Goal: Browse casually: Explore the website without a specific task or goal

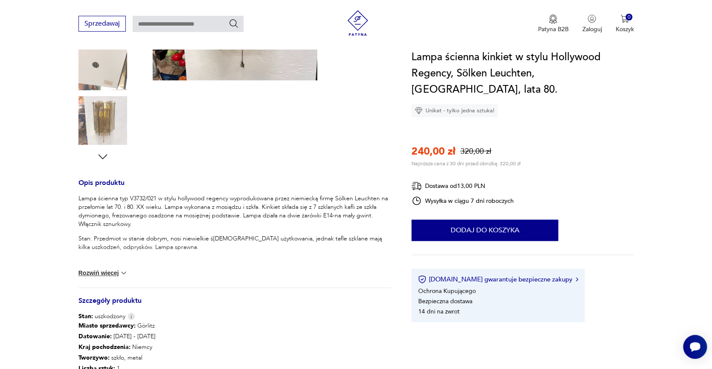
scroll to position [341, 0]
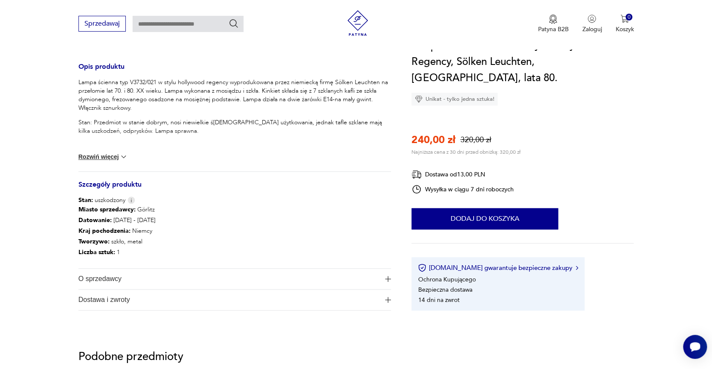
click at [121, 155] on img at bounding box center [123, 156] width 9 height 9
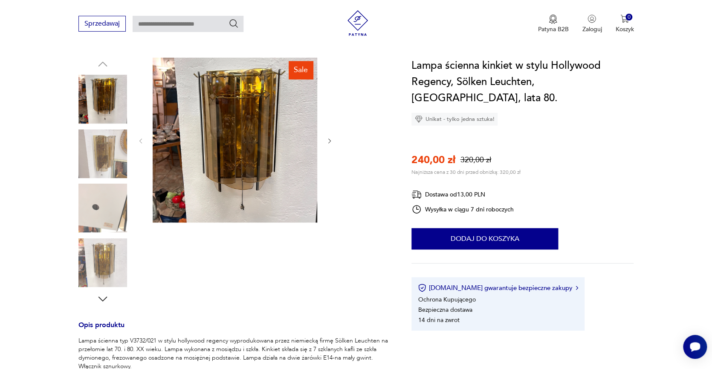
scroll to position [85, 0]
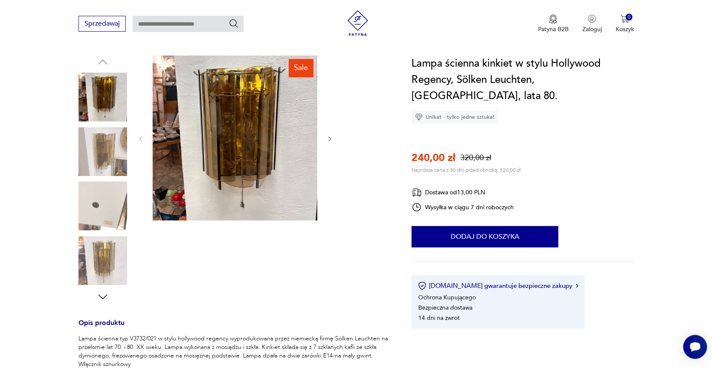
click at [102, 267] on img at bounding box center [102, 260] width 49 height 49
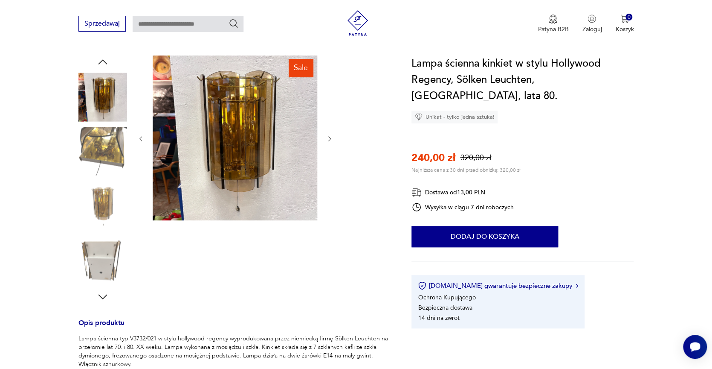
click at [108, 202] on img at bounding box center [102, 205] width 49 height 49
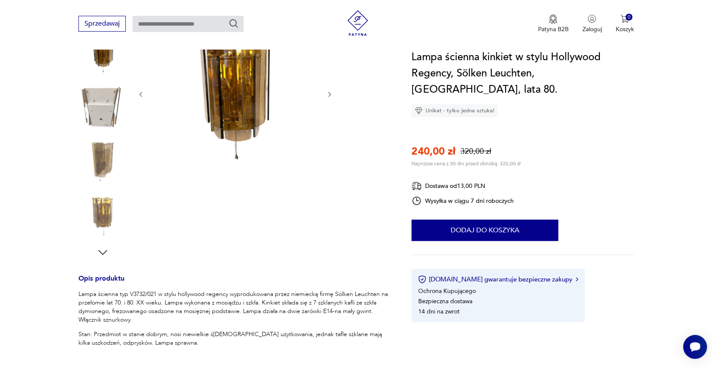
scroll to position [128, 0]
click at [105, 249] on icon "button" at bounding box center [102, 253] width 13 height 13
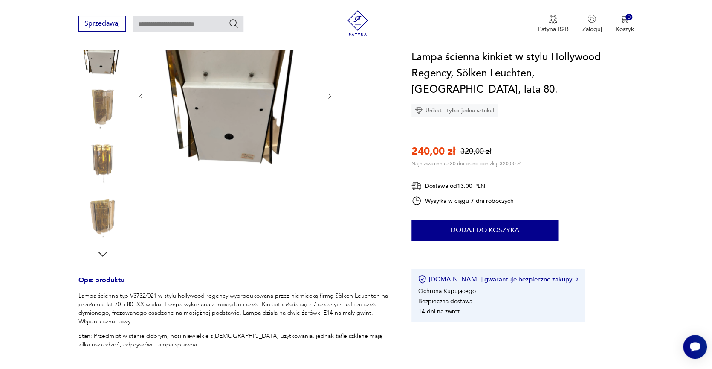
click at [104, 210] on img at bounding box center [102, 217] width 49 height 49
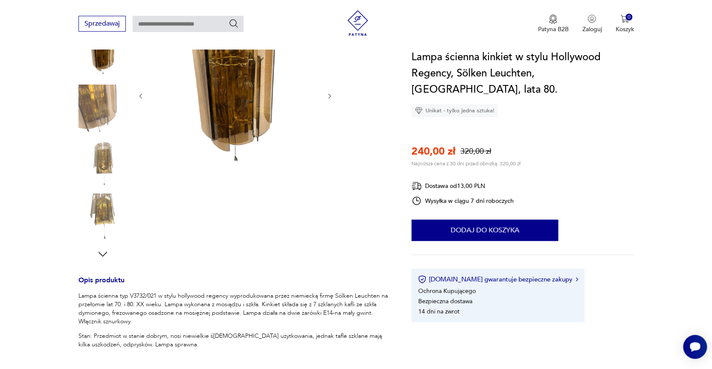
scroll to position [43, 0]
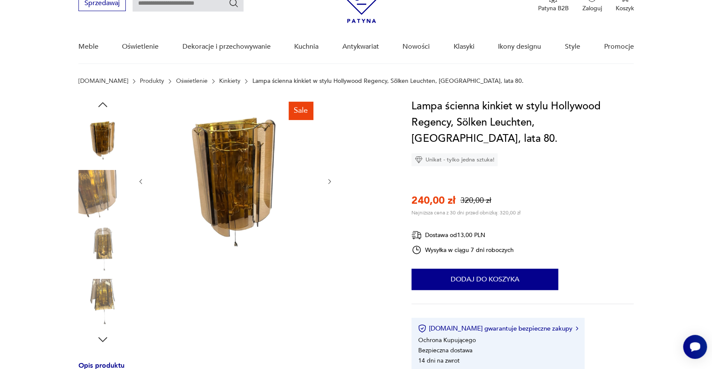
click at [104, 337] on icon "button" at bounding box center [102, 339] width 13 height 13
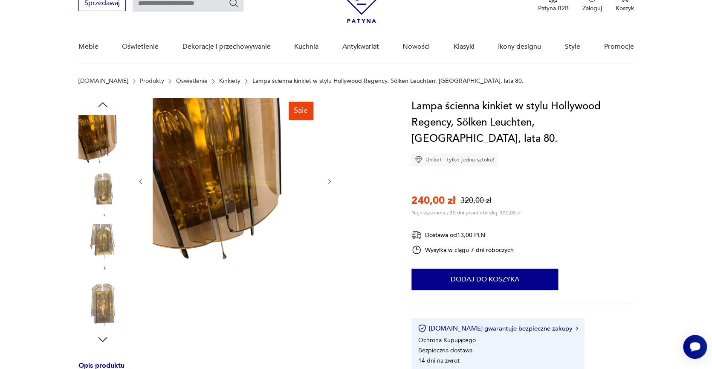
click at [105, 337] on icon "button" at bounding box center [102, 339] width 13 height 13
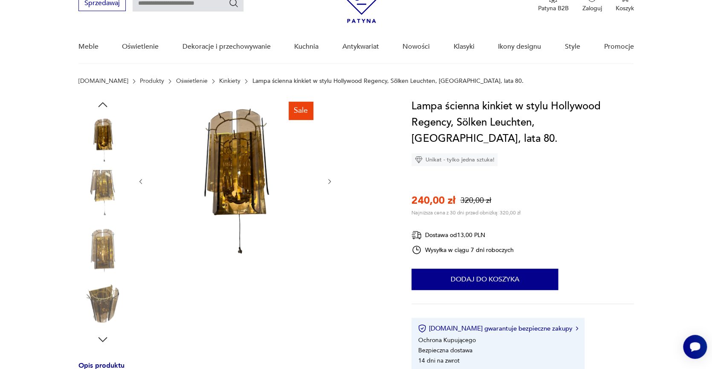
click at [104, 103] on icon "button" at bounding box center [102, 104] width 13 height 13
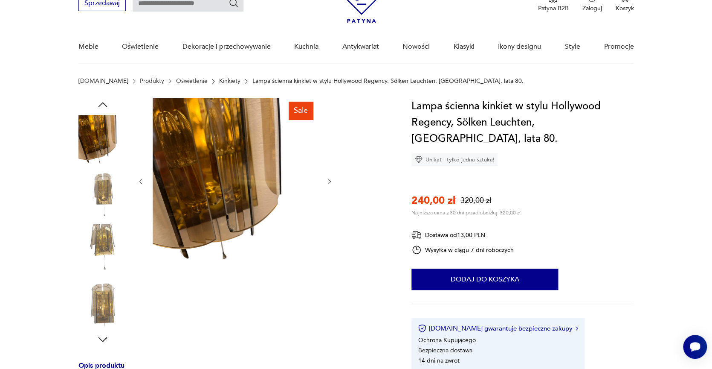
click at [104, 103] on icon "button" at bounding box center [102, 104] width 13 height 13
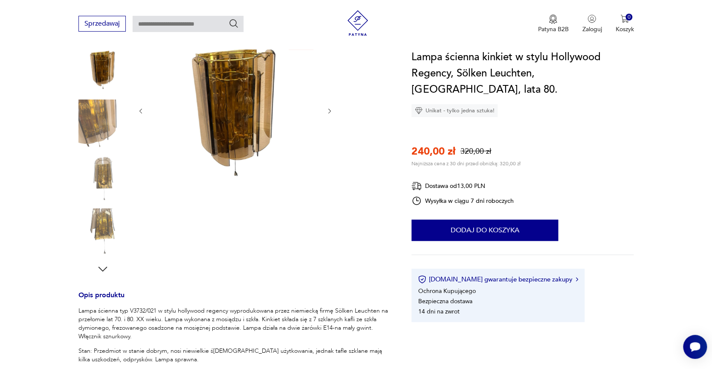
scroll to position [128, 0]
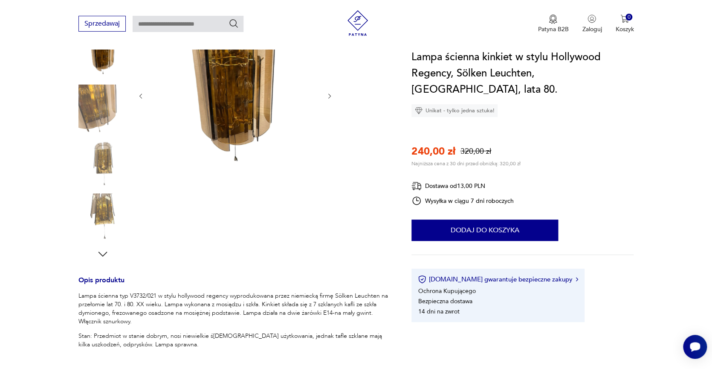
click at [100, 255] on icon "button" at bounding box center [102, 253] width 13 height 13
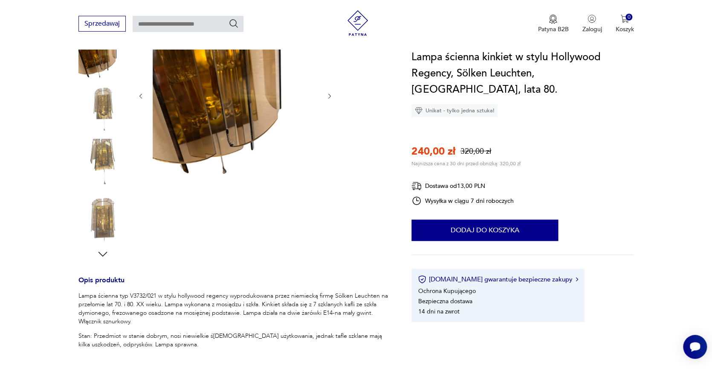
click at [101, 253] on icon "button" at bounding box center [102, 253] width 13 height 13
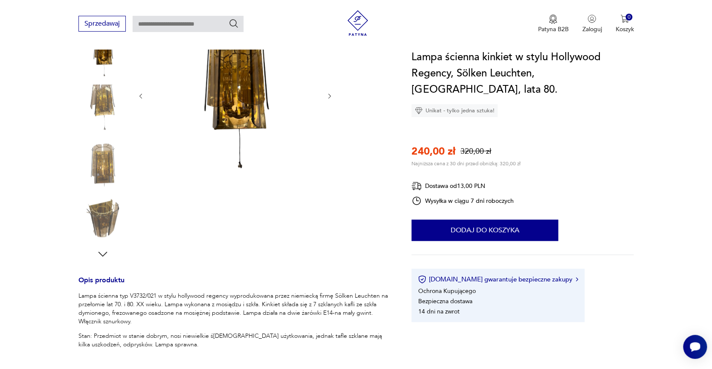
click at [101, 252] on icon "button" at bounding box center [102, 253] width 13 height 13
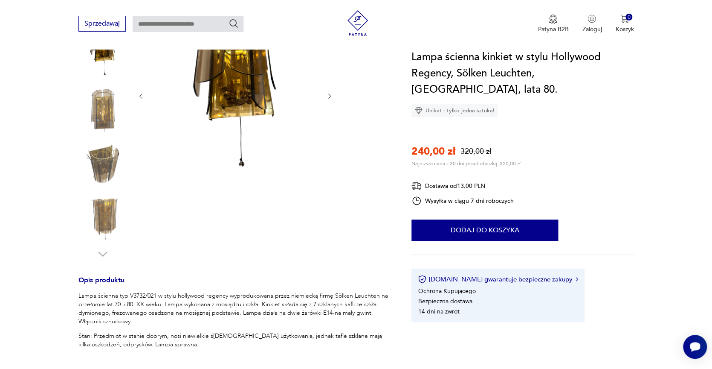
click at [104, 212] on img at bounding box center [102, 217] width 49 height 49
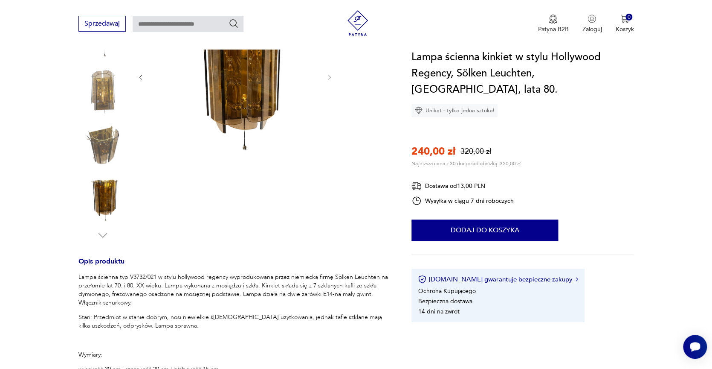
scroll to position [171, 0]
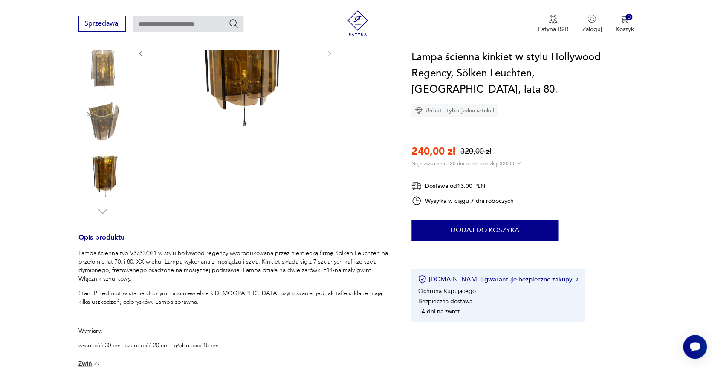
click at [107, 124] on img at bounding box center [102, 120] width 49 height 49
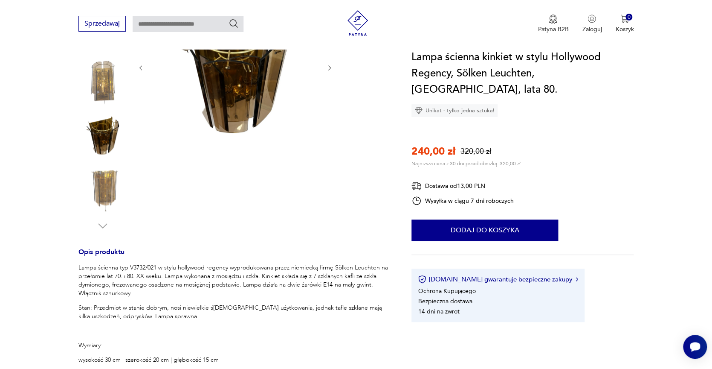
scroll to position [85, 0]
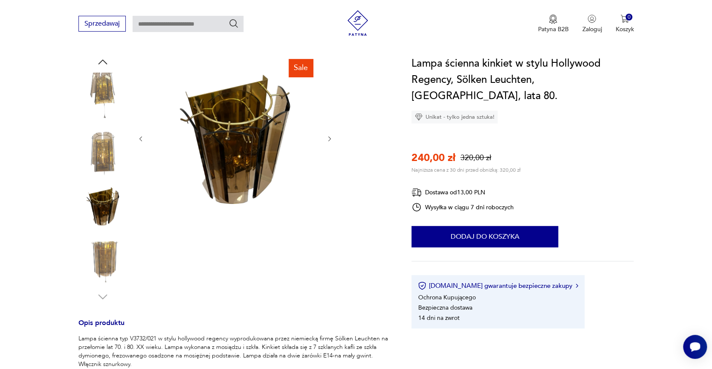
click at [331, 139] on icon "button" at bounding box center [329, 138] width 7 height 7
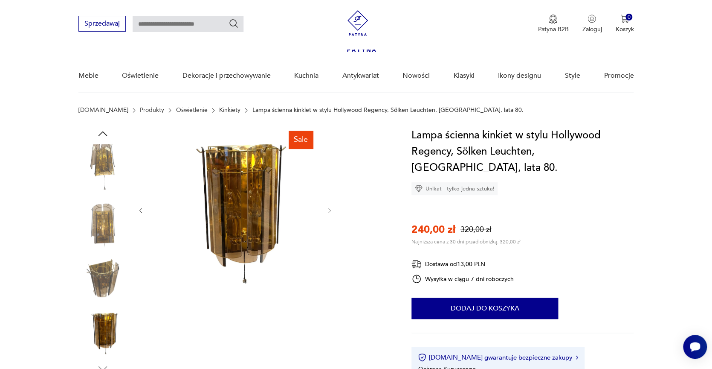
scroll to position [0, 0]
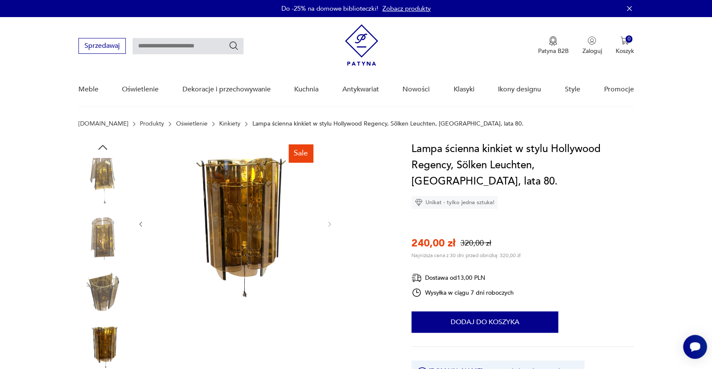
click at [99, 145] on icon "button" at bounding box center [102, 147] width 13 height 13
click at [100, 144] on icon "button" at bounding box center [102, 147] width 13 height 13
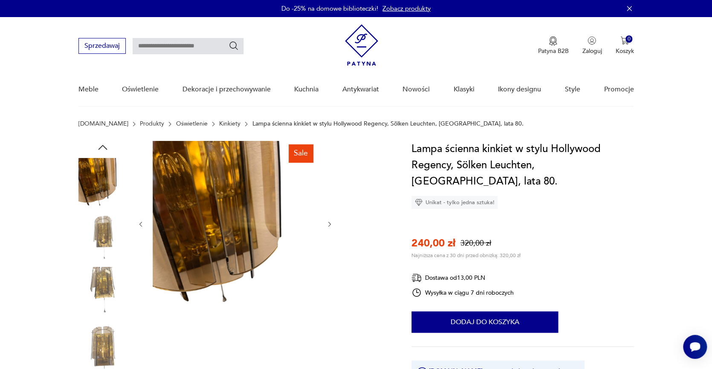
click at [100, 144] on icon "button" at bounding box center [102, 147] width 13 height 13
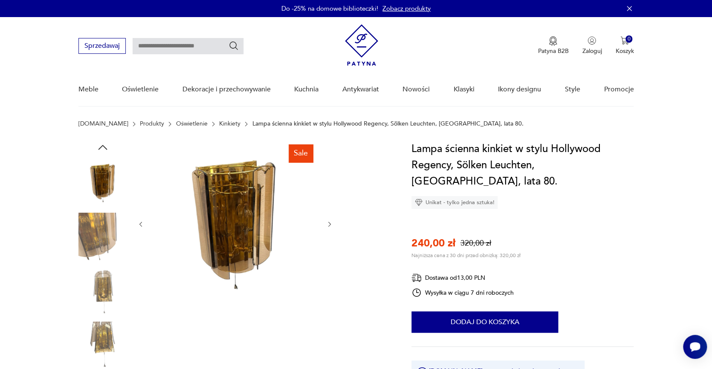
click at [100, 144] on icon "button" at bounding box center [102, 147] width 13 height 13
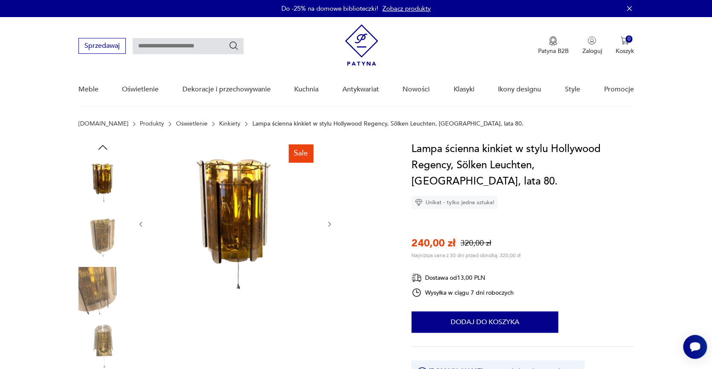
click at [100, 144] on icon "button" at bounding box center [102, 147] width 13 height 13
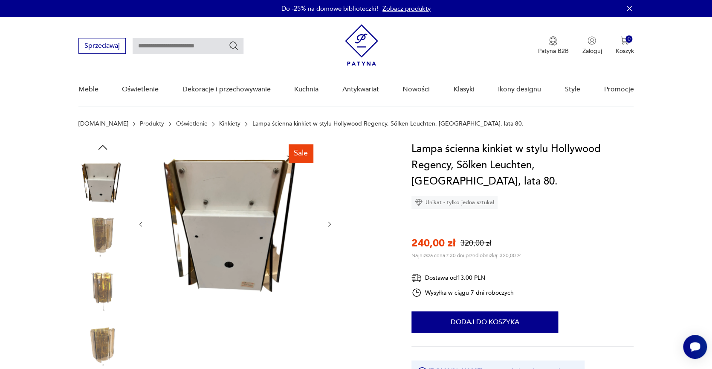
click at [100, 144] on icon "button" at bounding box center [102, 147] width 13 height 13
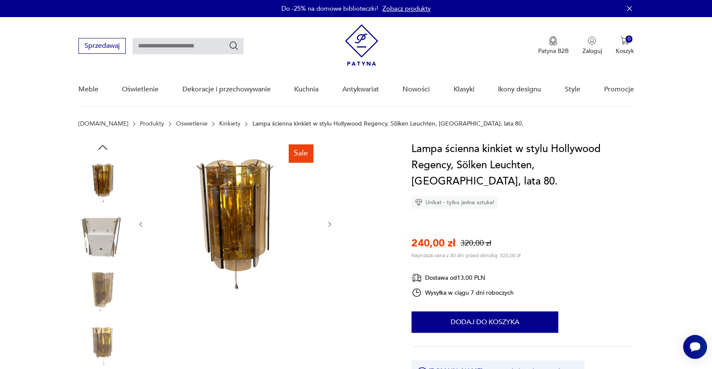
click at [100, 144] on icon "button" at bounding box center [102, 147] width 13 height 13
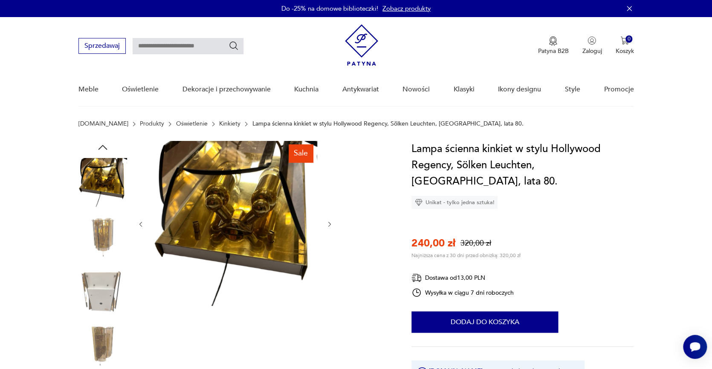
click at [102, 145] on icon "button" at bounding box center [102, 147] width 9 height 5
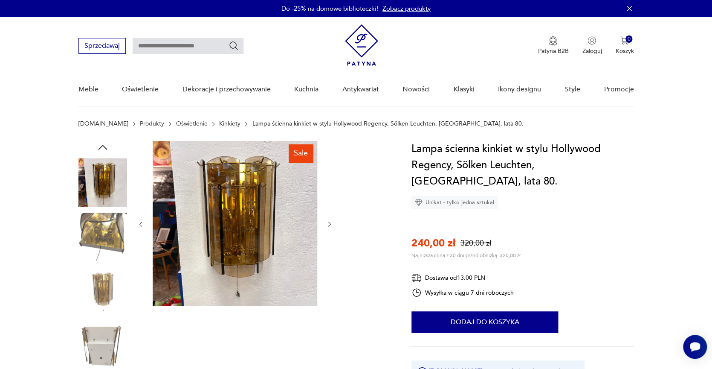
click at [102, 145] on icon "button" at bounding box center [102, 147] width 9 height 5
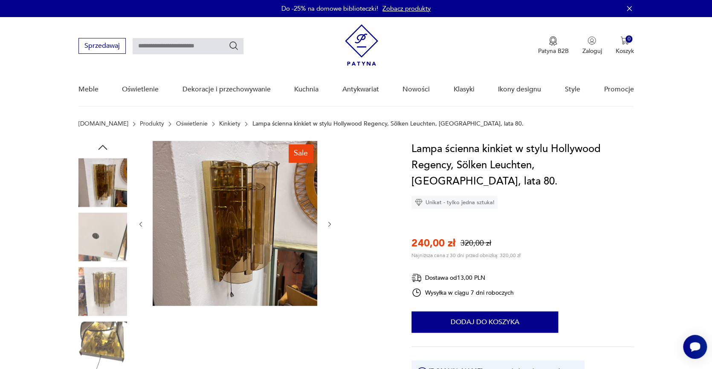
click at [108, 287] on img at bounding box center [102, 291] width 49 height 49
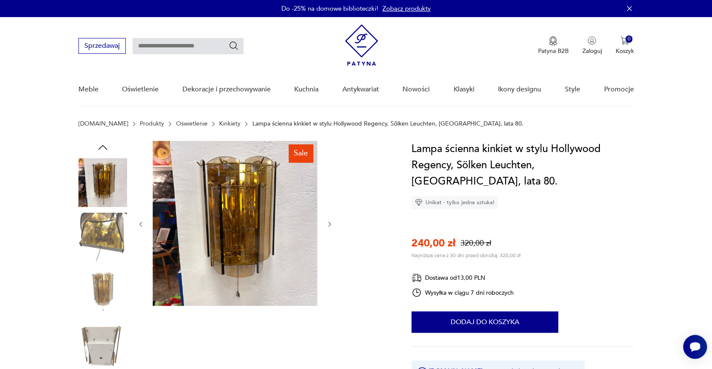
click at [104, 182] on img at bounding box center [102, 182] width 49 height 49
click at [107, 233] on img at bounding box center [102, 236] width 49 height 49
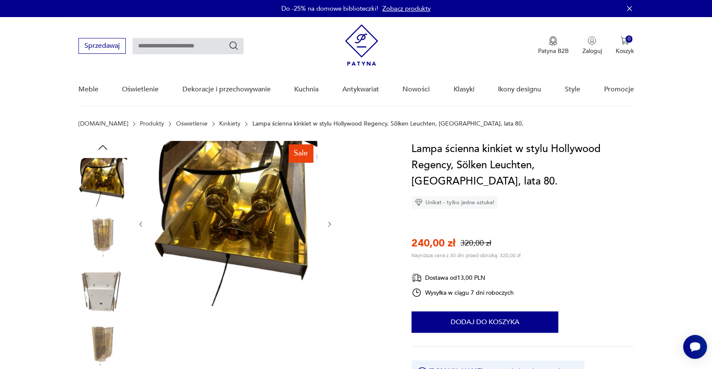
click at [111, 183] on img at bounding box center [102, 182] width 49 height 49
click at [109, 225] on img at bounding box center [102, 236] width 49 height 49
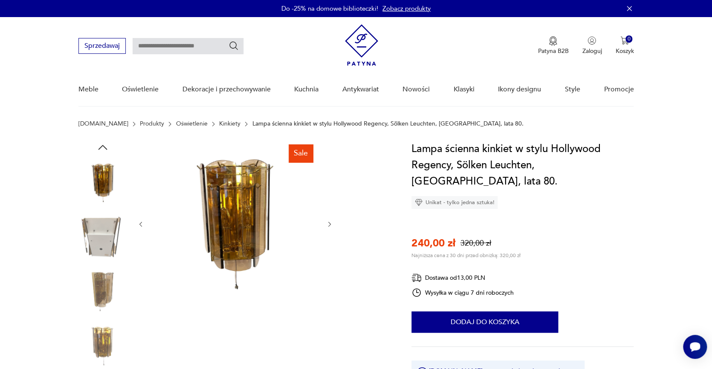
click at [101, 252] on img at bounding box center [102, 236] width 49 height 49
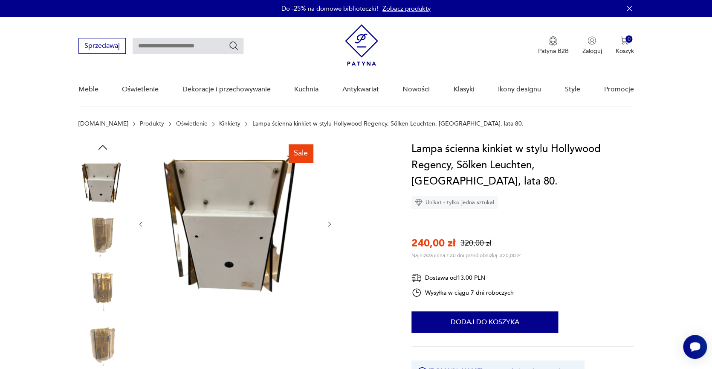
click at [94, 280] on img at bounding box center [102, 291] width 49 height 49
